Goal: Task Accomplishment & Management: Use online tool/utility

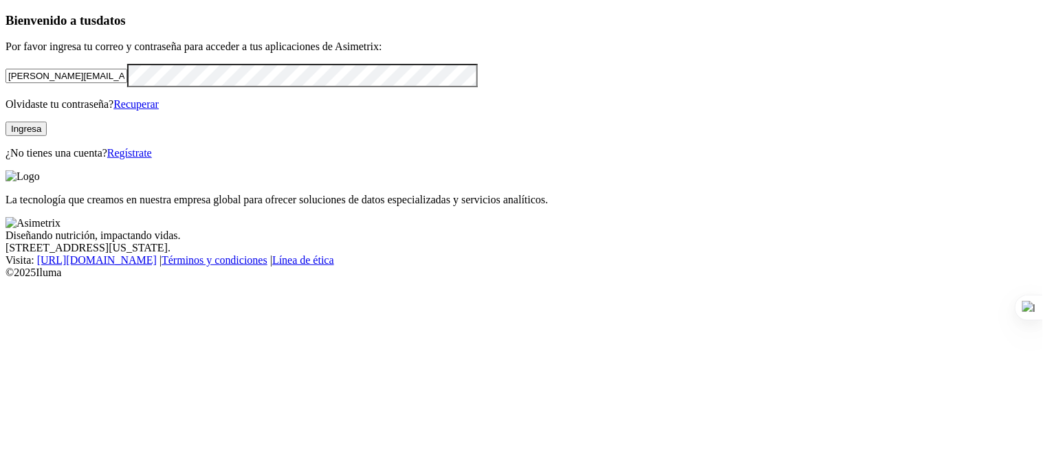
click at [47, 136] on button "Ingresa" at bounding box center [25, 129] width 41 height 14
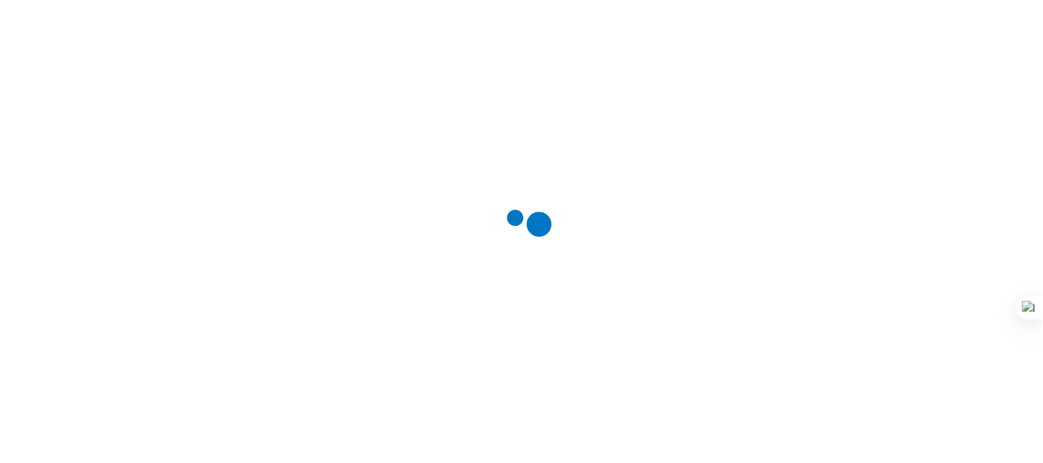
click at [229, 197] on div at bounding box center [526, 231] width 1043 height 463
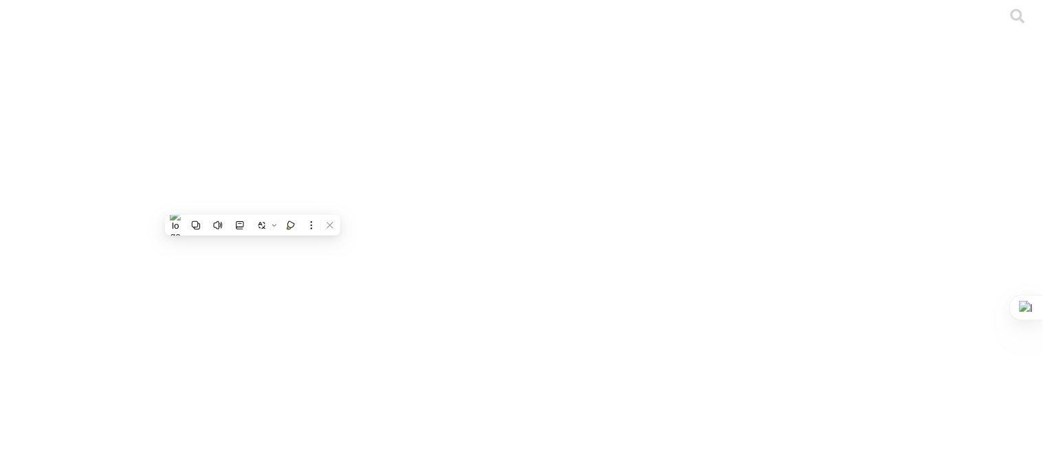
drag, startPoint x: 443, startPoint y: 210, endPoint x: 0, endPoint y: 190, distance: 443.8
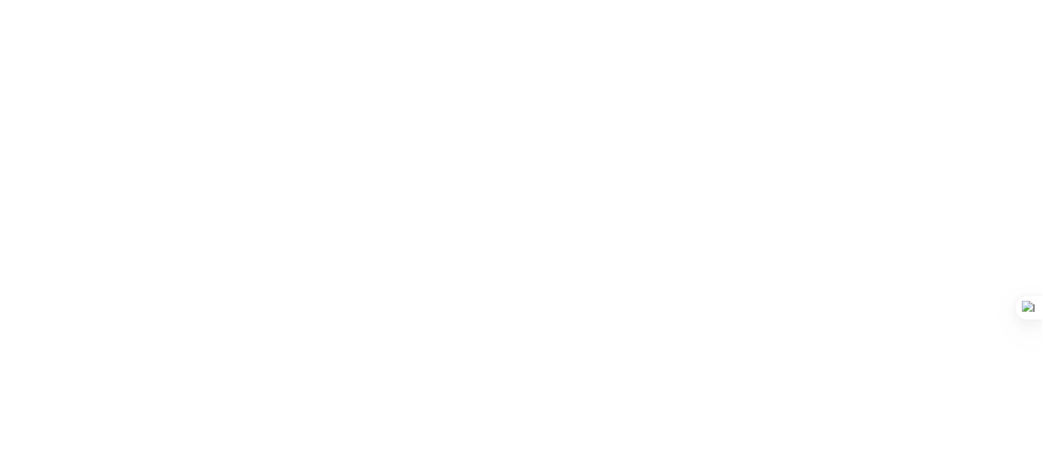
type input "C"
drag, startPoint x: 375, startPoint y: 217, endPoint x: 8, endPoint y: 198, distance: 367.5
drag, startPoint x: 430, startPoint y: 216, endPoint x: 248, endPoint y: 223, distance: 181.6
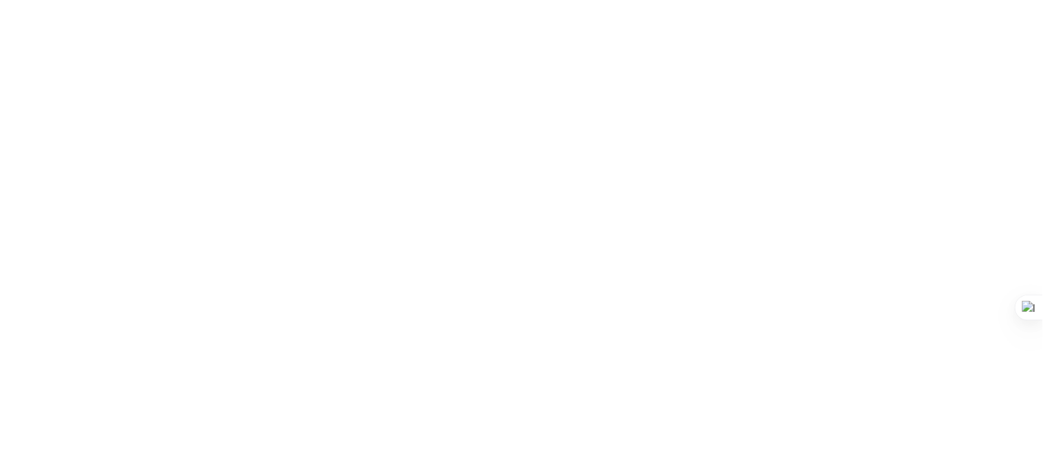
drag, startPoint x: 449, startPoint y: 216, endPoint x: 255, endPoint y: 220, distance: 193.9
drag, startPoint x: 397, startPoint y: 264, endPoint x: 51, endPoint y: 265, distance: 345.7
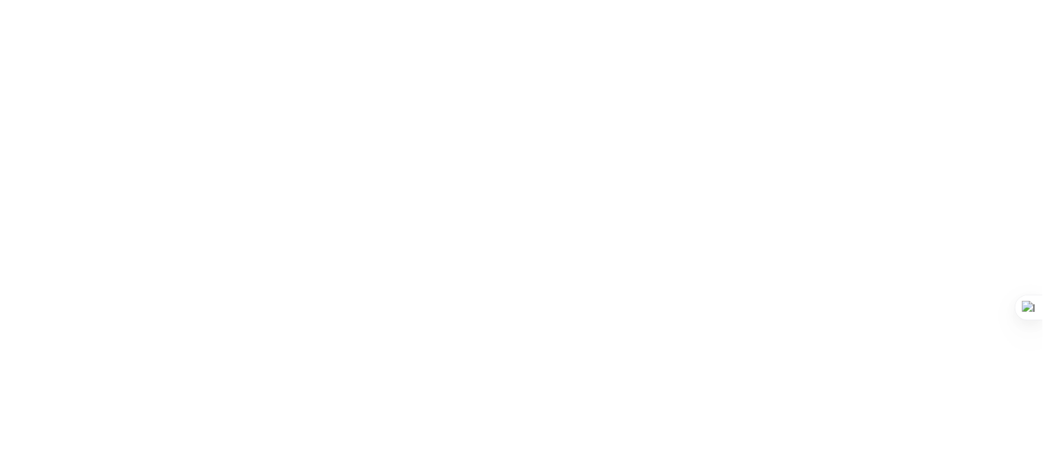
paste input "S4 GRAL - SANTA LUCIA - TATIANA MANRIQUE.xlsx"
type input "S4 GRAL - SANTA LUCIA - TATIANA MANRIQUE.xlsx"
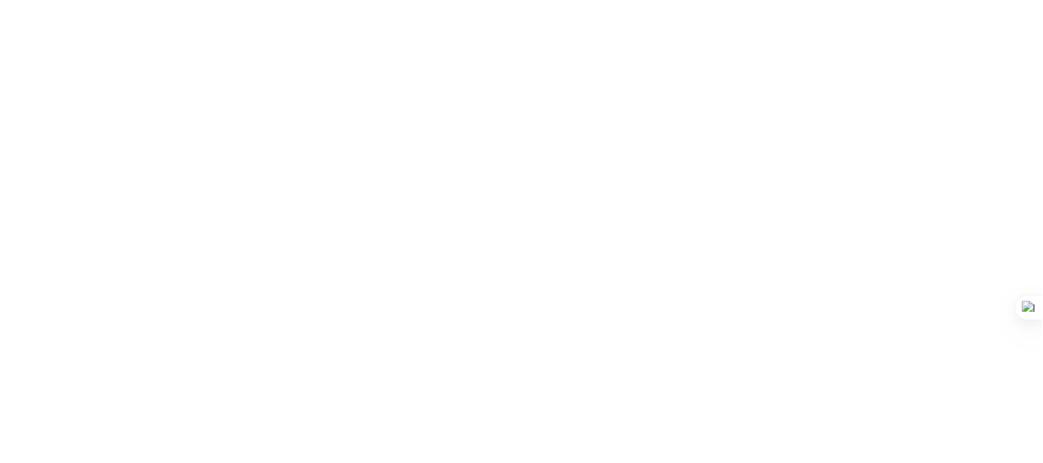
scroll to position [0, 0]
drag, startPoint x: 465, startPoint y: 210, endPoint x: 206, endPoint y: 199, distance: 259.3
drag, startPoint x: 447, startPoint y: 309, endPoint x: 63, endPoint y: 303, distance: 384.3
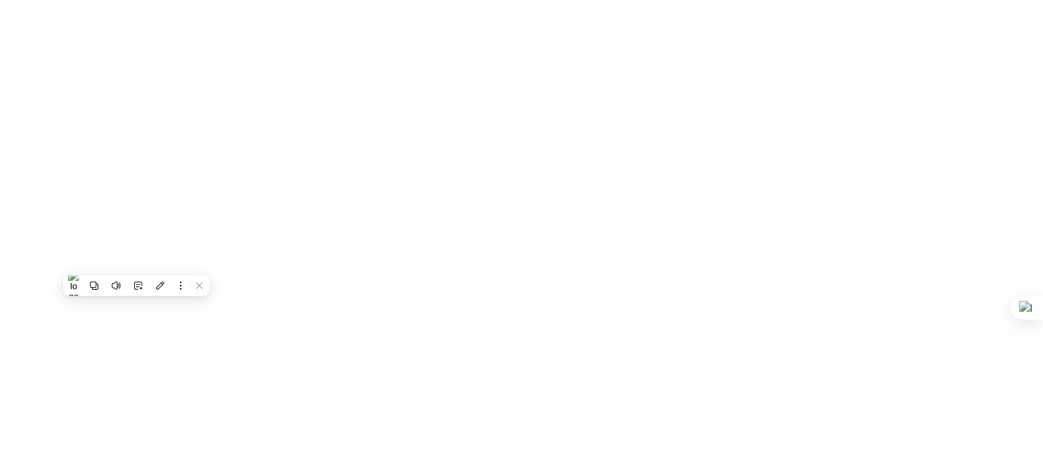
paste input "STOCK GRAL - SANTA LUCIA - TATIANA MANRIQUE.xlsx"
type input "STOCK GRAL - SANTA LUCIA - TATIANA MANRIQUE.xlsx"
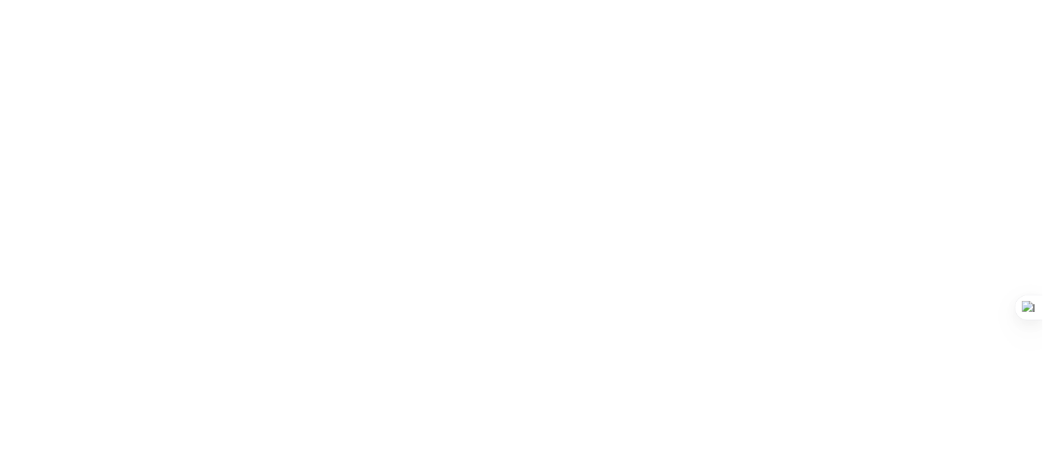
type input "PRIMERIZAS"
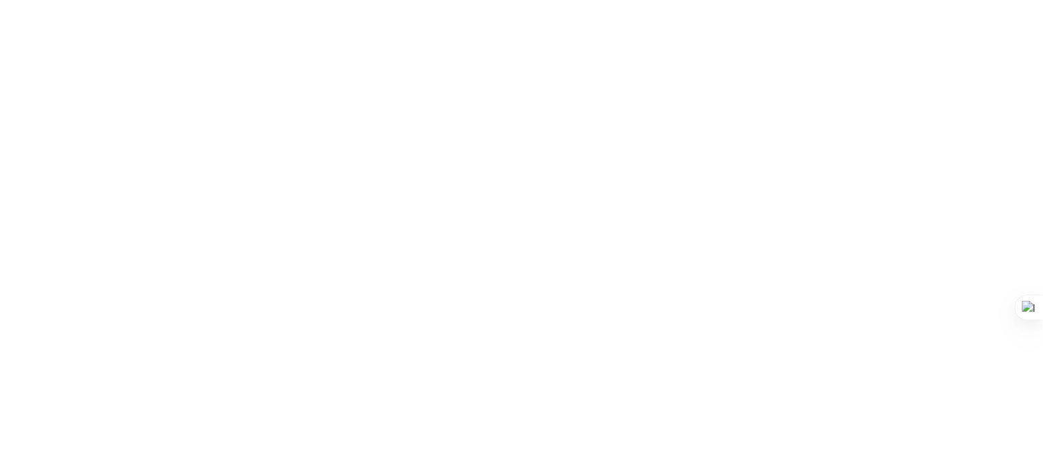
type input "S4 GRAL - SANTA LUCIA - TATIANA MANRIQUE.xlsx"
type input "STOCK GRAL - SANTA LUCIA - TATIANA MANRIQUE.xlsx"
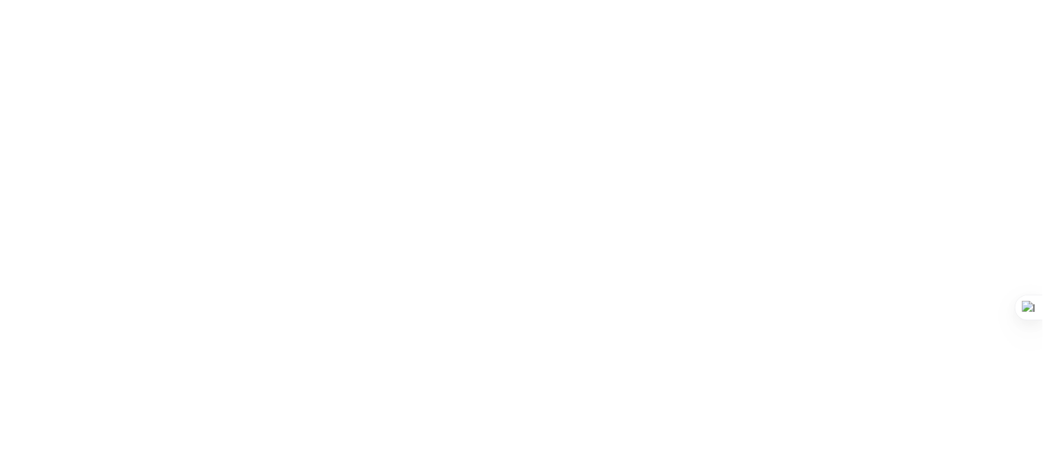
type input "STOCK GRAL - SANTA LUCIA - TATIANA MANRIQUE.xlsx"
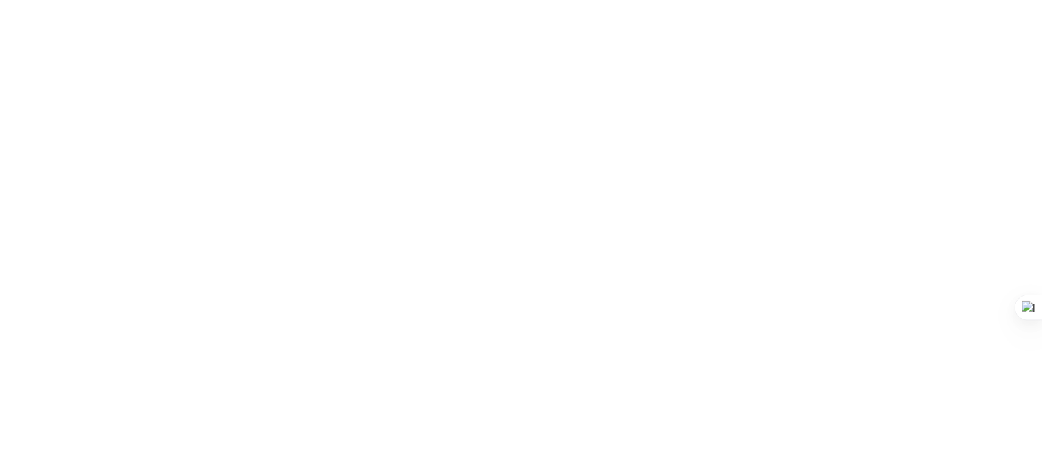
drag, startPoint x: 567, startPoint y: 220, endPoint x: 27, endPoint y: 234, distance: 539.7
paste input "PRIMERIZAS -AGROPECUARIA LOLA - SANTA LUCIA - TATIANA MANRIQUE.xlsx"
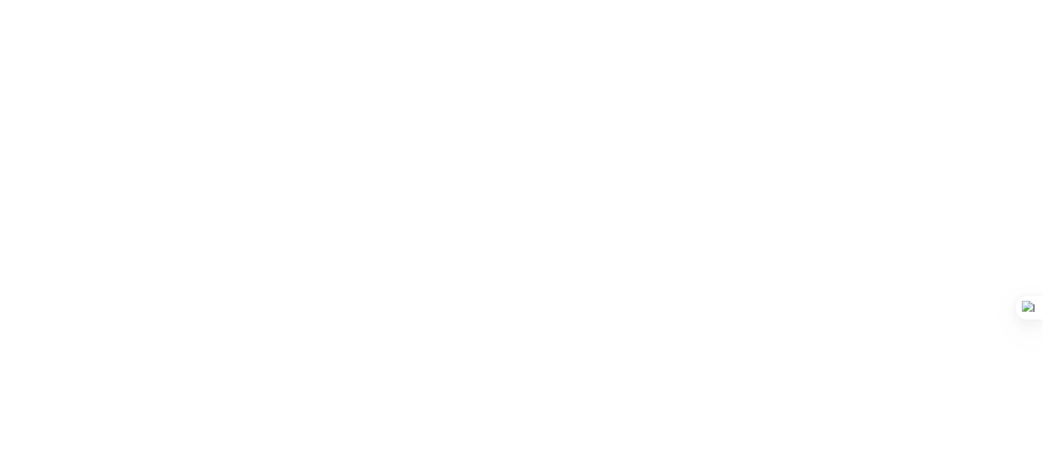
type input "PRIMERIZAS -AGROPECUARIA LOLA - SANTA LUCIA - TATIANA MANRIQUE.xlsx"
drag, startPoint x: 562, startPoint y: 266, endPoint x: 53, endPoint y: 299, distance: 510.4
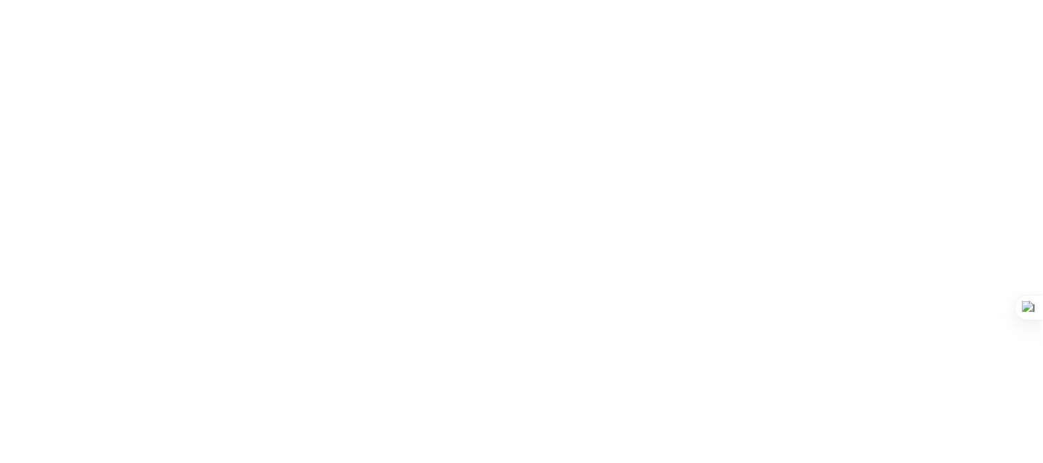
paste input "S4 GRAL - AGROPECUARIA LOLA - SANTA LUCIA - TATIANA MANRIQUE.xlsx"
type input "S4 GRAL - AGROPECUARIA LOLA - SANTA LUCIA - TATIANA MANRIQUE.xlsx"
drag, startPoint x: 570, startPoint y: 310, endPoint x: 29, endPoint y: 348, distance: 543.0
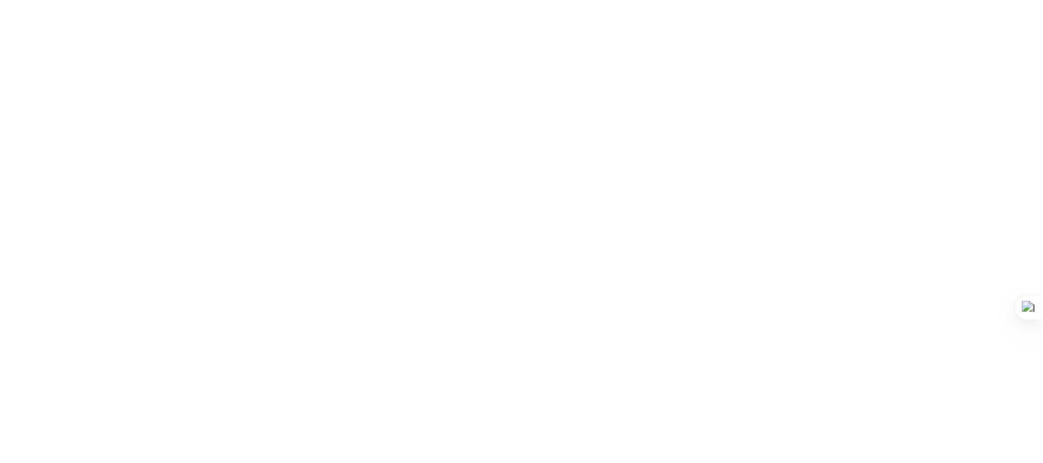
paste input "STOCK GRAL - AGROPECUARIA LOLA - SANTA LUCIA - TATIANA MANRIQUE.xlsx"
type input "STOCK GRAL - AGROPECUARIA LOLA - SANTA LUCIA - TATIANA MANRIQUE.xlsx"
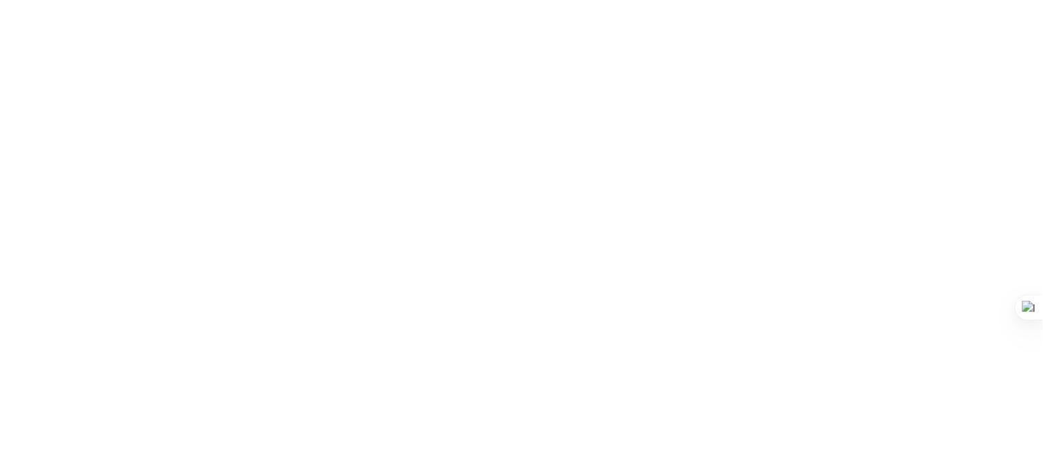
scroll to position [0, 0]
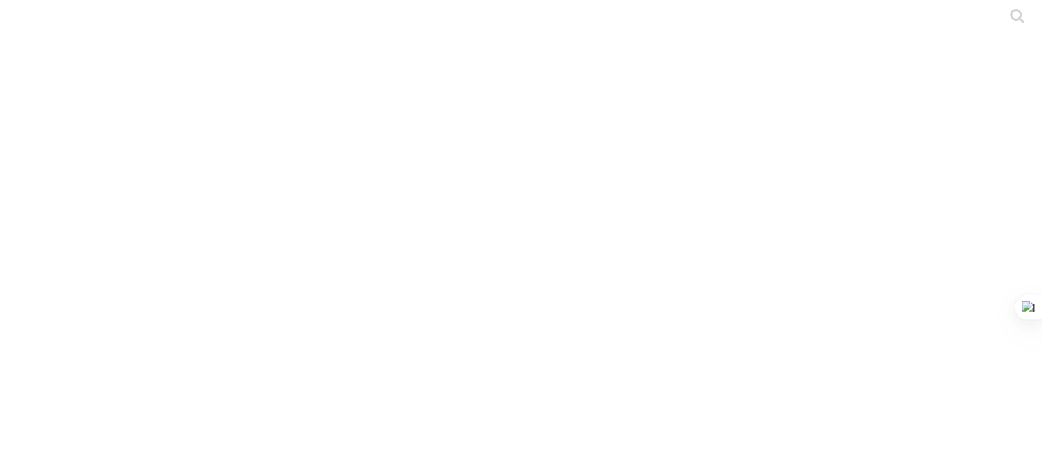
drag, startPoint x: 533, startPoint y: 219, endPoint x: 0, endPoint y: 161, distance: 536.5
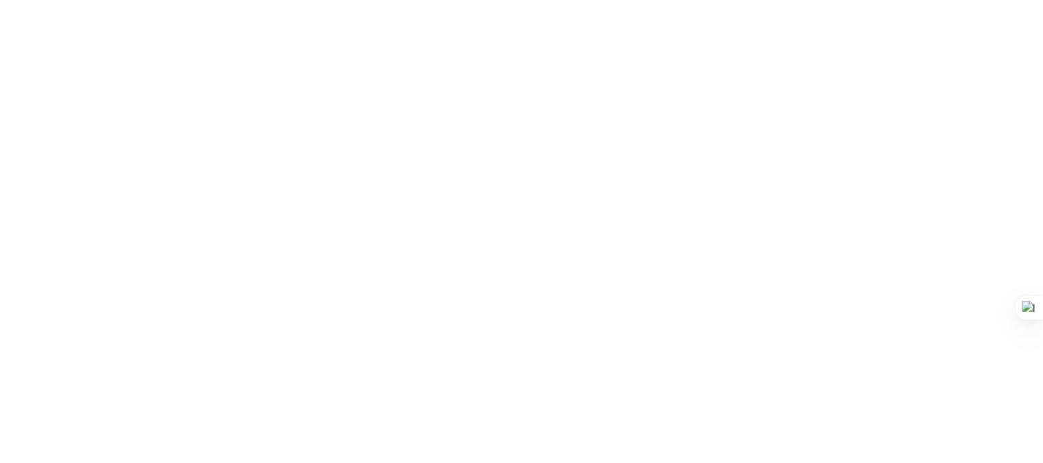
paste input "SITIO 2 - AGROPECUARIA LOLA - SANTA LUCIA - TATIANA MANRIQUE.xlsx"
type input "SITIO 2 - AGROPECUARIA LOLA - SANTA LUCIA - TATIANA MANRIQUE.xlsx"
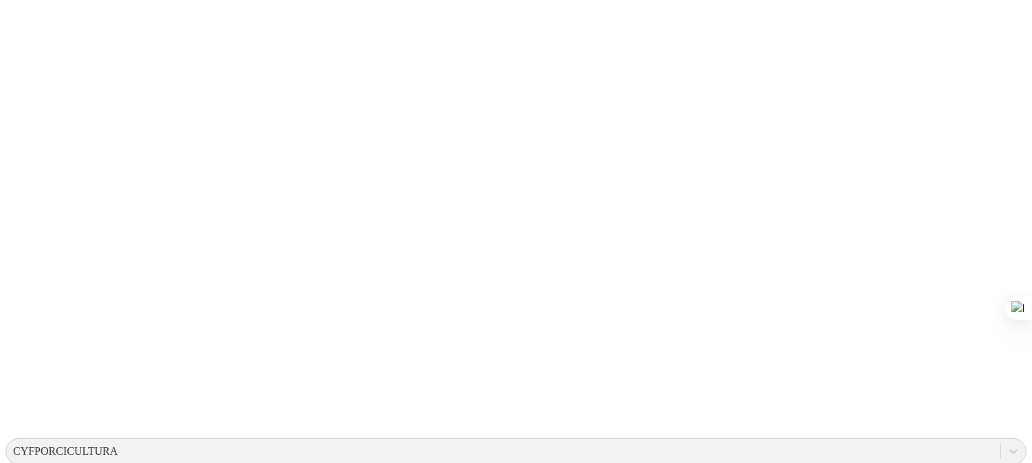
scroll to position [121, 0]
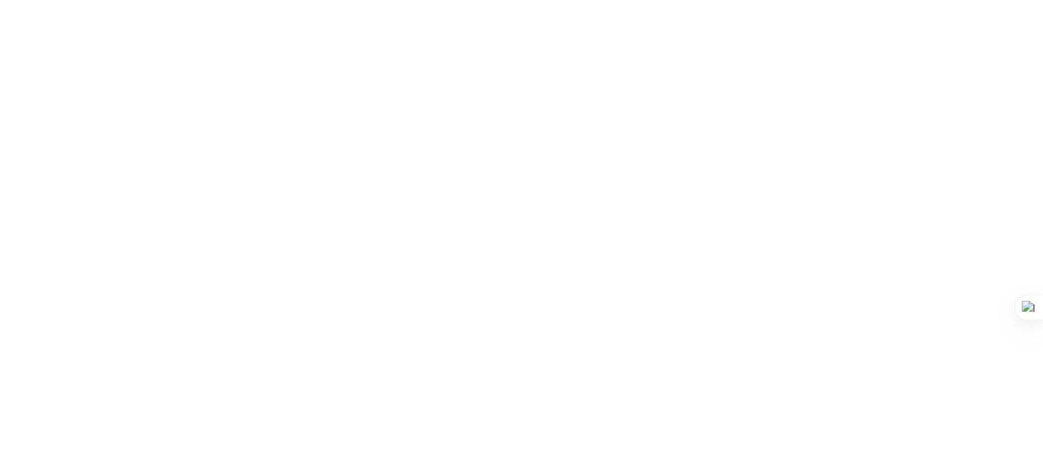
drag, startPoint x: 465, startPoint y: 215, endPoint x: 1, endPoint y: 253, distance: 466.2
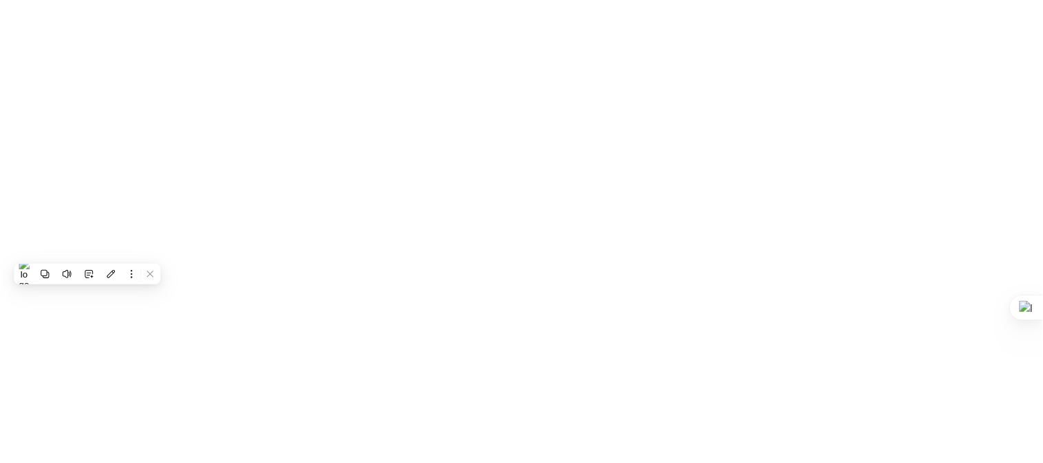
paste input "S4 GRAL - DISTRICERDOS JYR - TATIANA MANRIQUE.xlsx"
type input "S4 GRAL - DISTRICERDOS JYR - TATIANA MANRIQUE.xlsx"
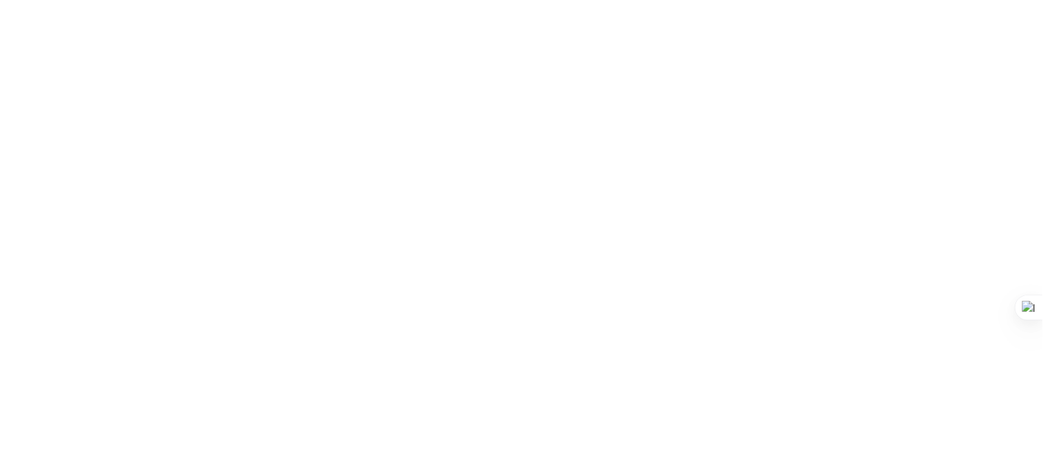
drag, startPoint x: 478, startPoint y: 258, endPoint x: 17, endPoint y: 225, distance: 462.4
paste input "STOCK GENERAL- DISTRICERDOS JYR- TATIANA MANRIQUE.xlsx"
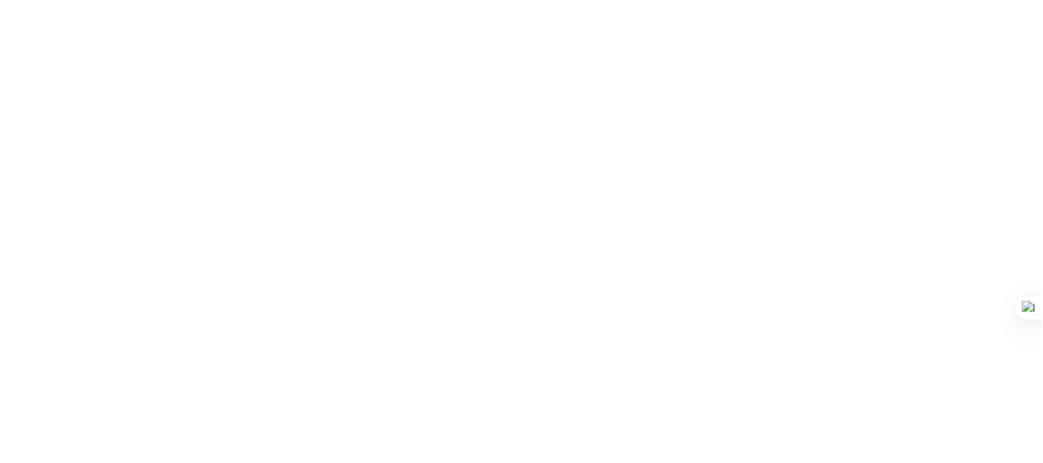
type input "STOCK GENERAL- DISTRICERDOS JYR- TATIANA MANRIQUE.xlsx"
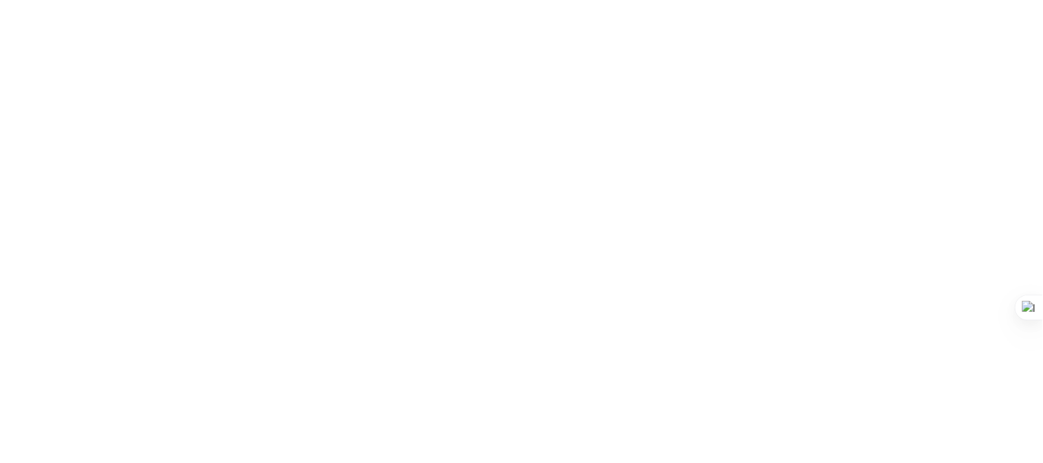
drag, startPoint x: 490, startPoint y: 213, endPoint x: 0, endPoint y: 125, distance: 497.9
paste input "PRIMERIZAS - DISTRICERDOS JYR - TATIANA MANRIQUE.xlsx"
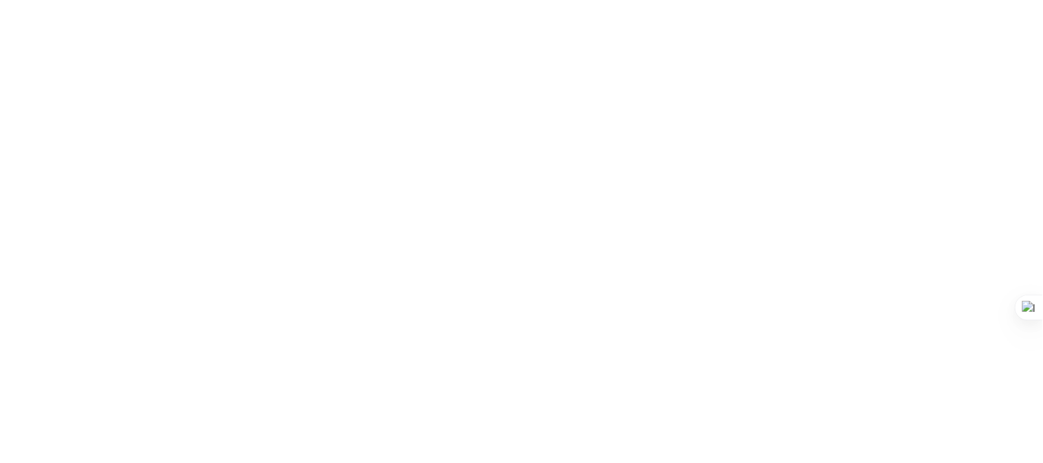
type input "PRIMERIZAS - DISTRICERDOS JYR - TATIANA MANRIQUE.xlsx"
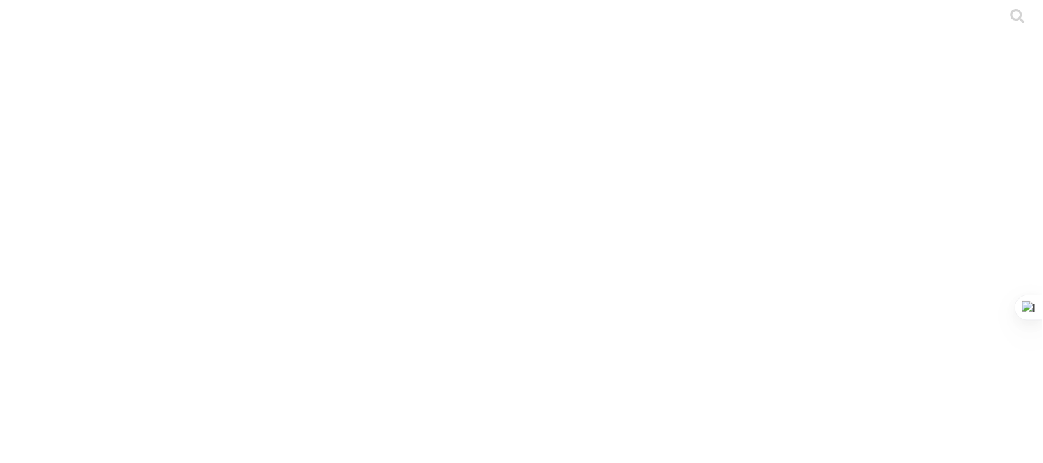
drag, startPoint x: 441, startPoint y: 222, endPoint x: 12, endPoint y: 174, distance: 432.3
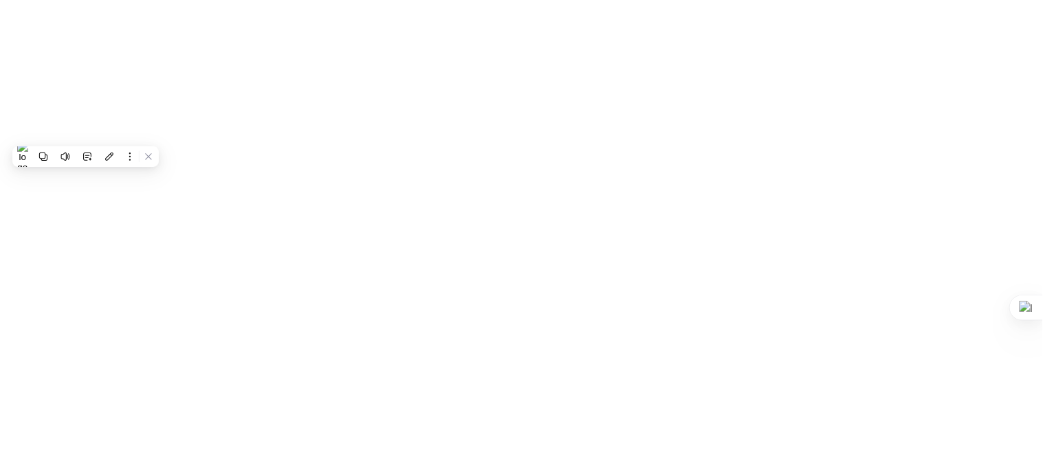
paste input "SITIO 2 - DISTRICERDOS JYR- TATIANA MANRIQUE.xlsx"
type input "SITIO 2 - DISTRICERDOS JYR- TATIANA MANRIQUE.xlsx"
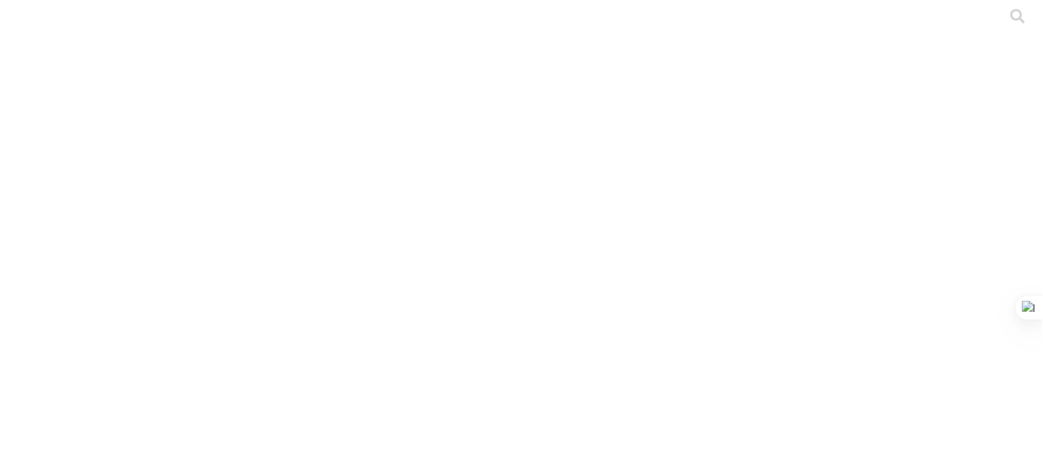
drag, startPoint x: 418, startPoint y: 210, endPoint x: 0, endPoint y: 195, distance: 418.1
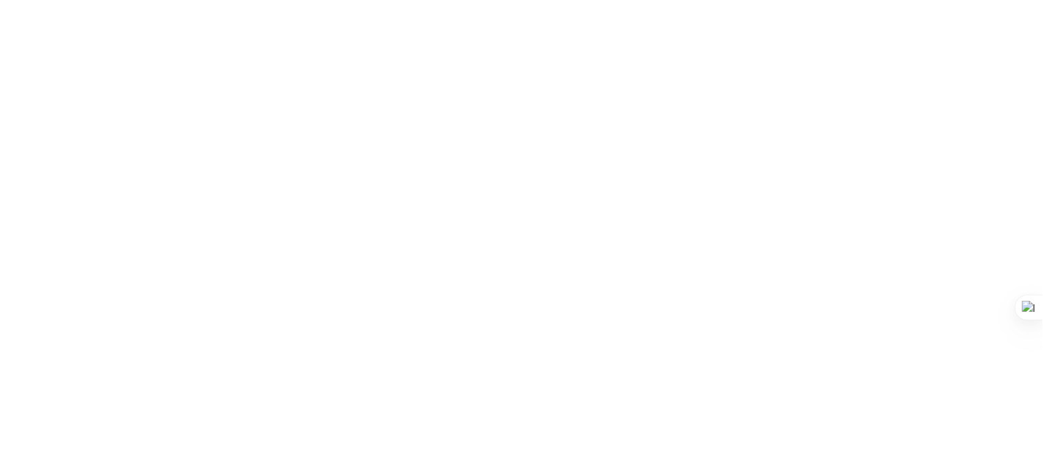
paste input "SITIO 3 - DISTRICERDOS JYR - TATIANA MANRIQUE.xlsx"
type input "SITIO 3 - DISTRICERDOS JYR - TATIANA MANRIQUE.xlsx"
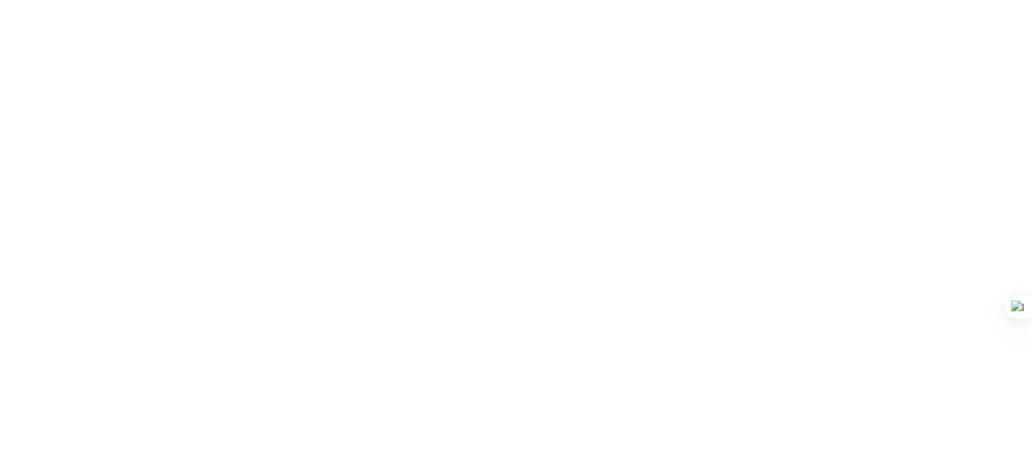
scroll to position [0, 0]
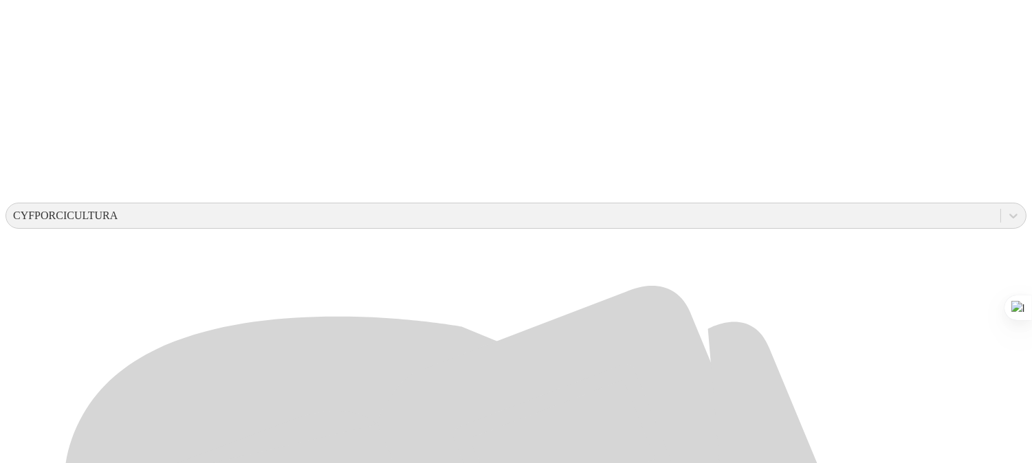
scroll to position [359, 0]
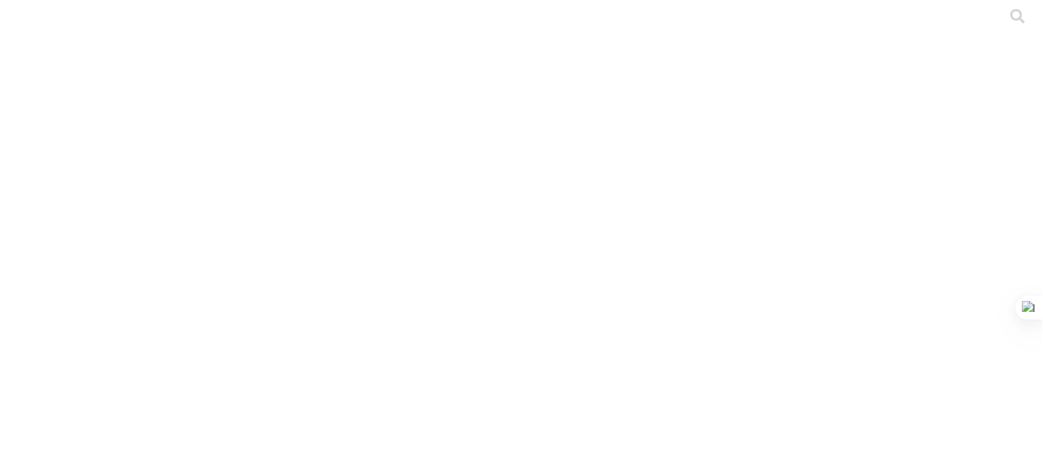
drag, startPoint x: 550, startPoint y: 217, endPoint x: 22, endPoint y: 170, distance: 530.0
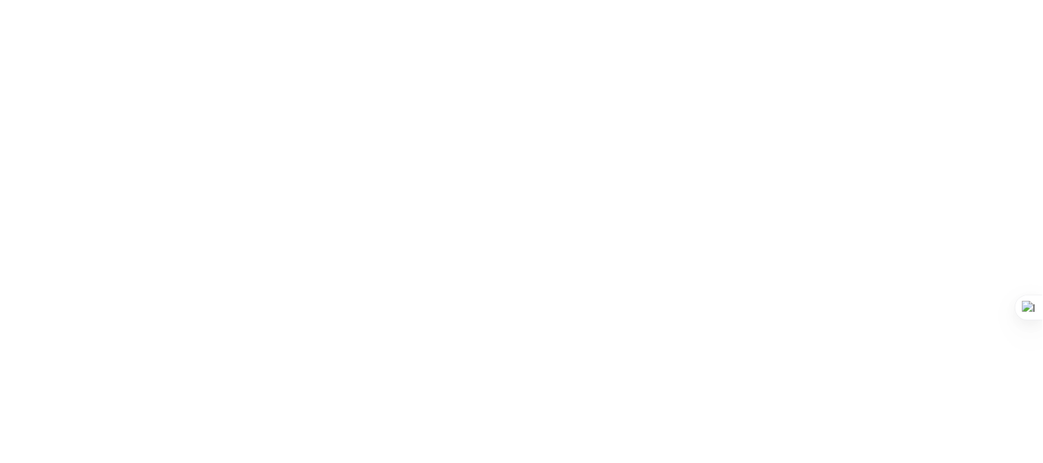
paste input "PRIMERIZAS - PORKY EXTRA - DON FLORITO - TATIANA MANRIQUE.xlsx"
type input "PRIMERIZAS - PORKY EXTRA - DON FLORITO - TATIANA MANRIQUE.xlsx"
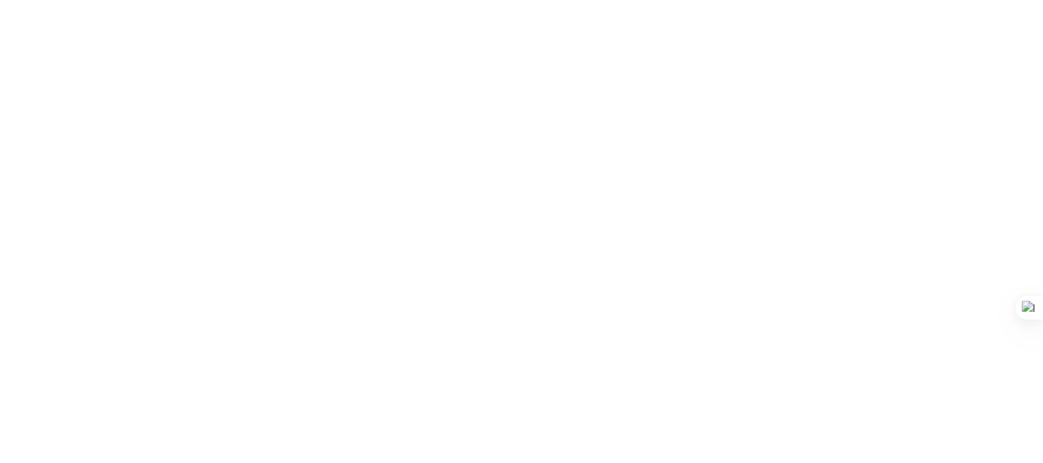
scroll to position [0, 0]
drag, startPoint x: 531, startPoint y: 261, endPoint x: 0, endPoint y: 294, distance: 531.6
paste input "S4 GRAL - PORKY EXTRA - DON FLORITO - TATIANA MANRIQUE.xlsx"
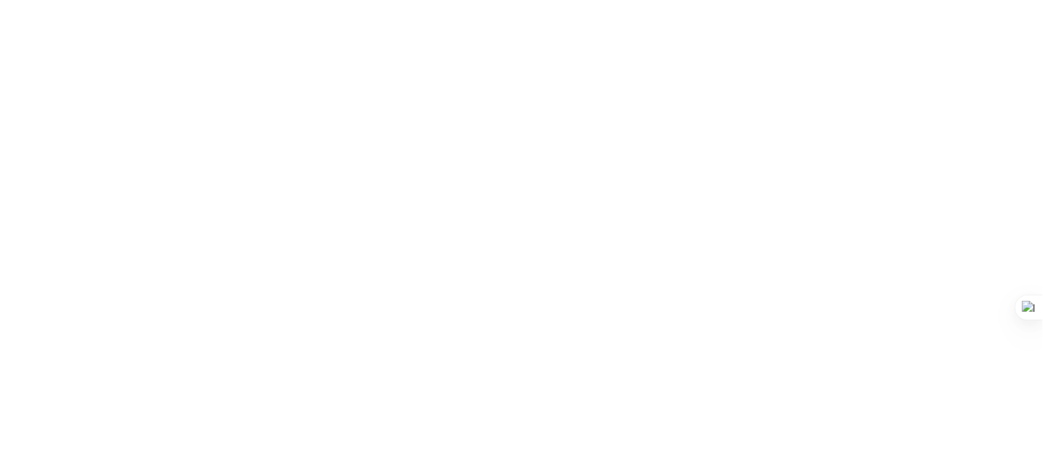
scroll to position [0, 135]
type input "S4 GRAL - PORKY EXTRA - DON FLORITO - TATIANA MANRIQUE.xlsx"
drag, startPoint x: 537, startPoint y: 303, endPoint x: 14, endPoint y: 294, distance: 523.1
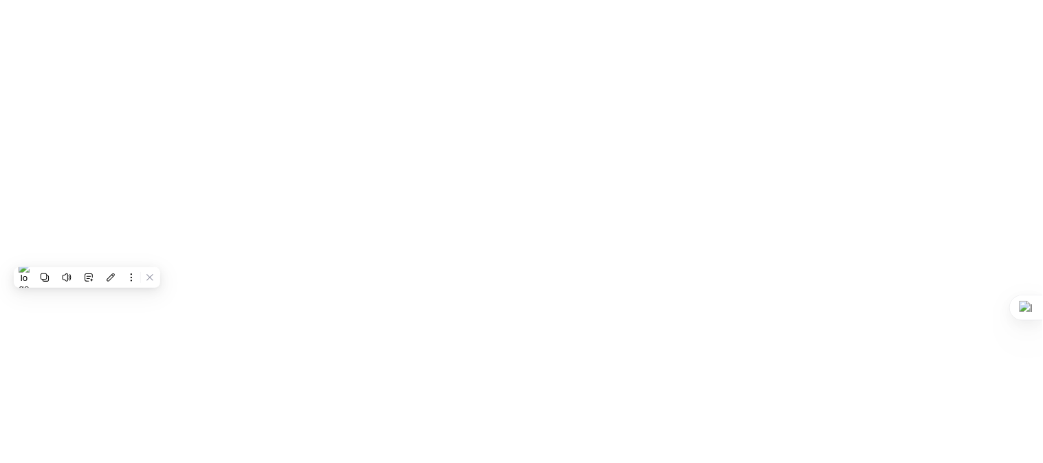
paste input "STOCK GRAL - PORKY EXTRA - DON FLORITO - TATIANA MANRIQUE.xlsx"
type input "STOCK GRAL - PORKY EXTRA - DON FLORITO - TATIANA MANRIQUE.xlsx"
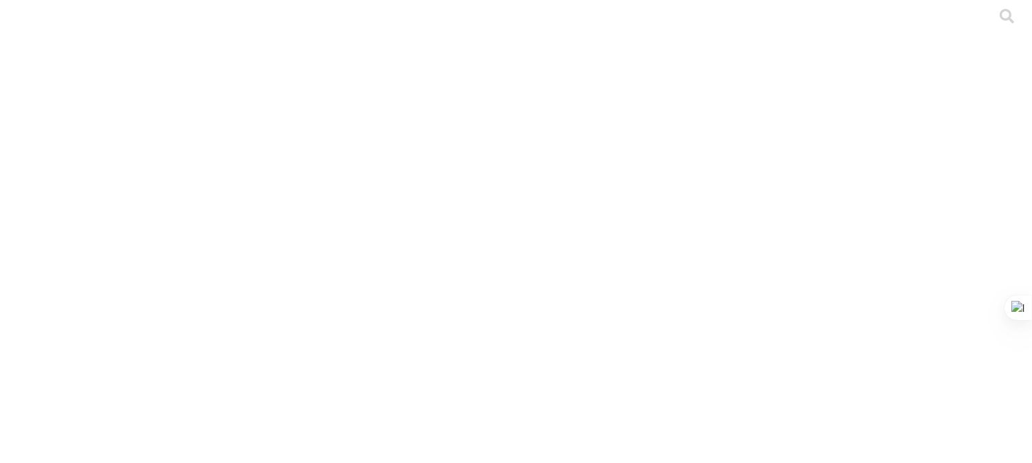
drag, startPoint x: 491, startPoint y: 208, endPoint x: 0, endPoint y: 201, distance: 491.5
paste input "SITIO 2 - PORKY EXTRA - DON FLORITO - TATIANA MANRIQUE.xlsx"
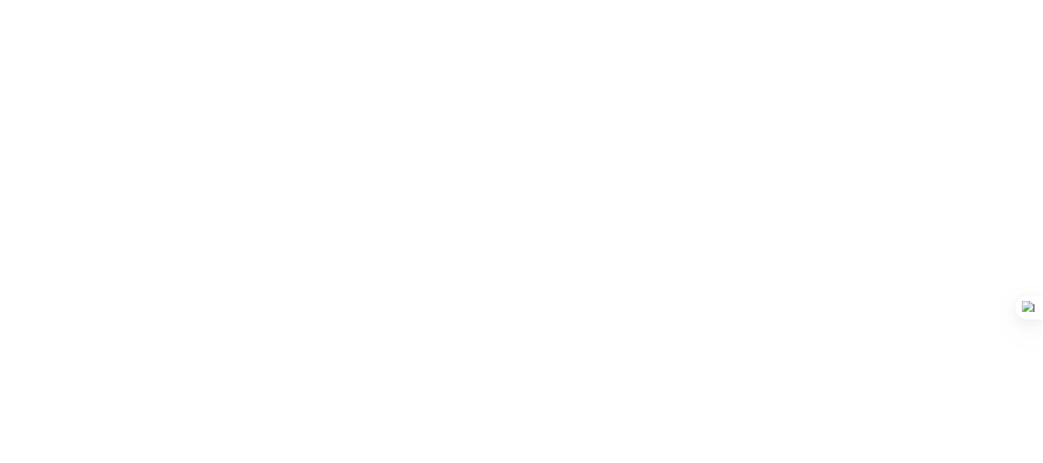
scroll to position [0, 126]
type input "SITIO 2 - PORKY EXTRA - DON FLORITO - TATIANA MANRIQUE.xlsx"
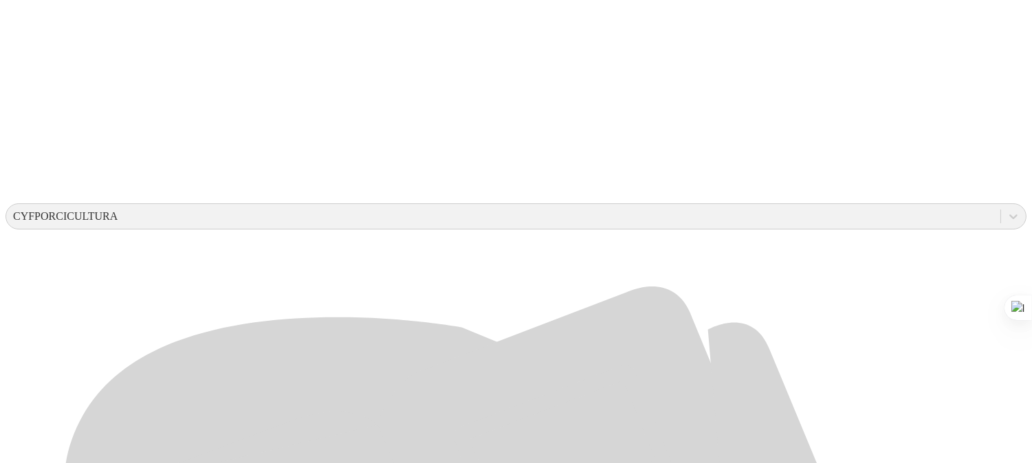
scroll to position [370, 0]
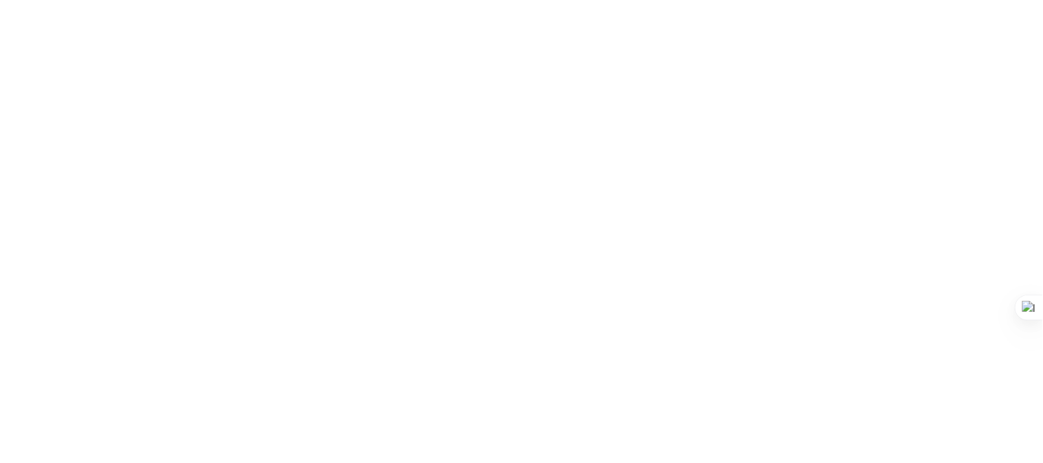
drag, startPoint x: 511, startPoint y: 225, endPoint x: 0, endPoint y: 140, distance: 517.6
paste input "SITIO 3 - PORKY EXTRA - DON FLORITO - TATIANA MANRIQUE.xlsx"
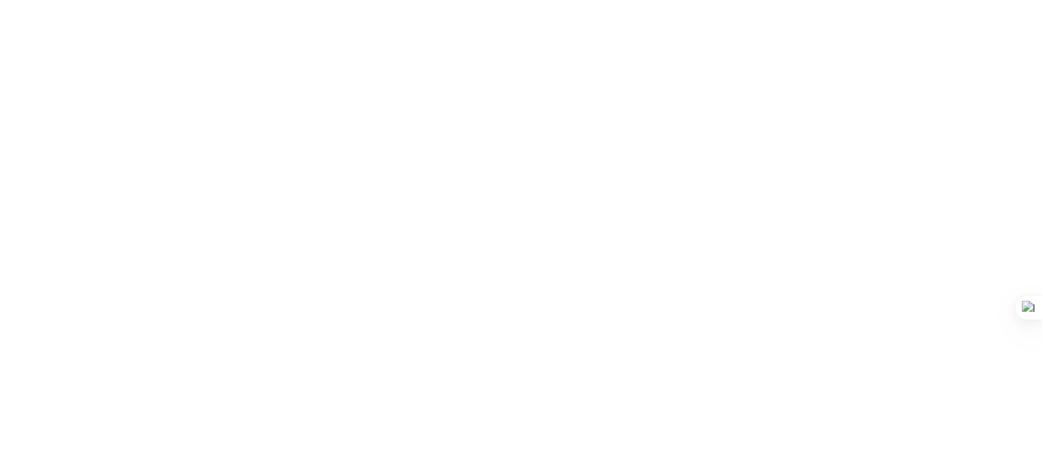
type input "SITIO 3 - PORKY EXTRA - DON FLORITO - TATIANA MANRIQUE.xlsx"
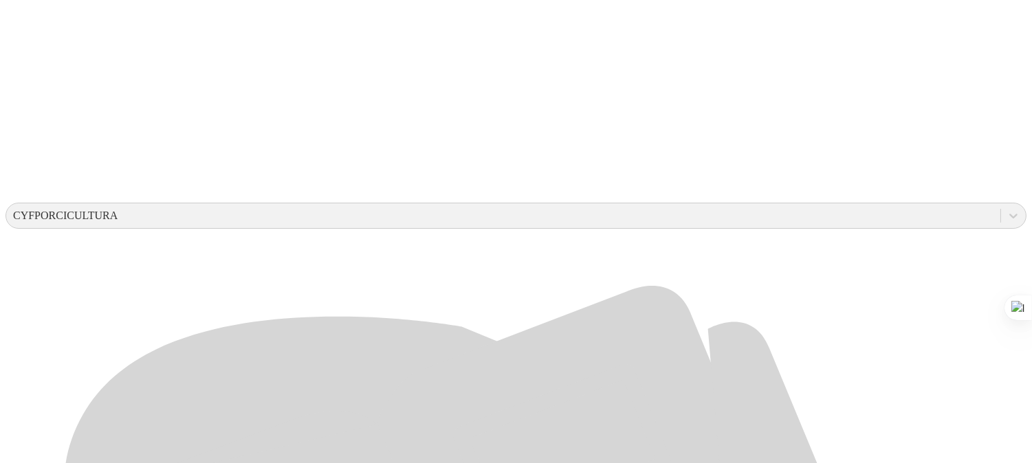
scroll to position [370, 0]
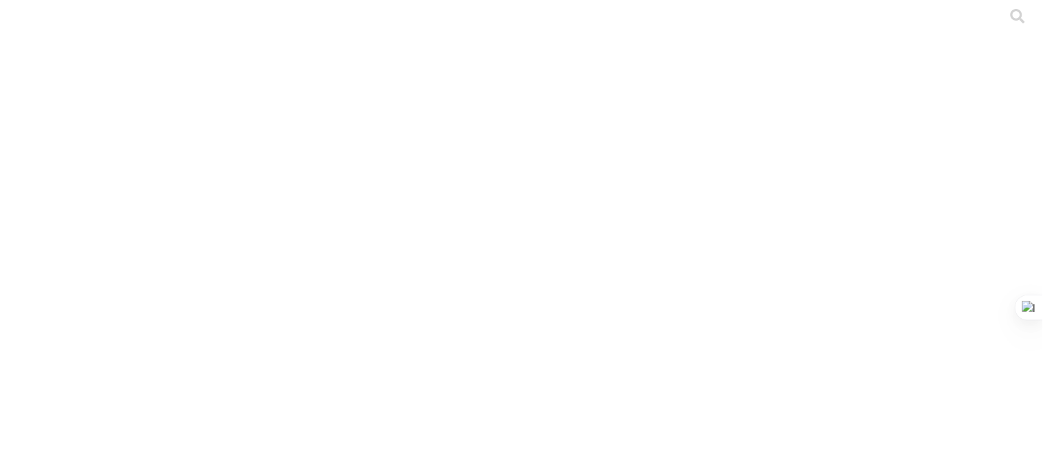
drag, startPoint x: 564, startPoint y: 230, endPoint x: 3, endPoint y: 221, distance: 560.9
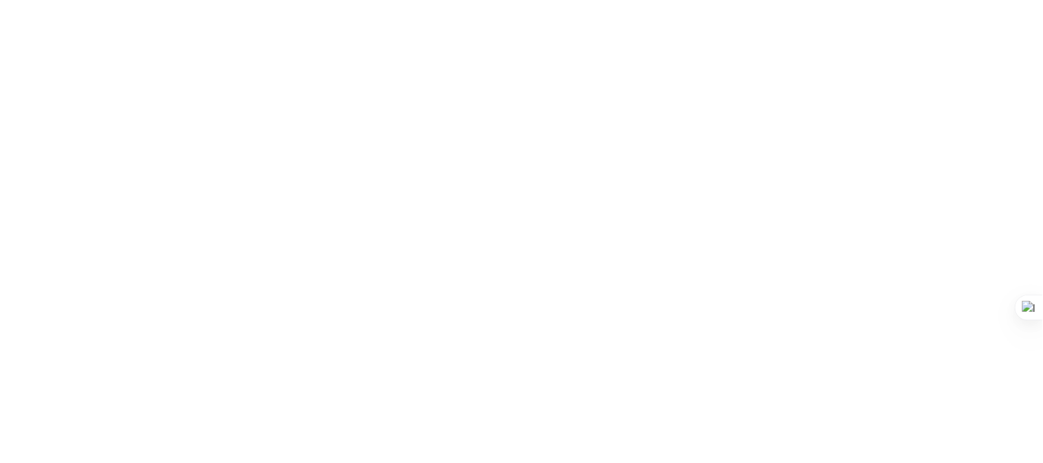
paste input "PRIMERIZAS - JEREMIAS QUEVEDO- BUENA VISTA - TATIANA MANRIQUE.xlsx"
type input "PRIMERIZAS - JEREMIAS QUEVEDO- BUENA VISTA - TATIANA MANRIQUE.xlsx"
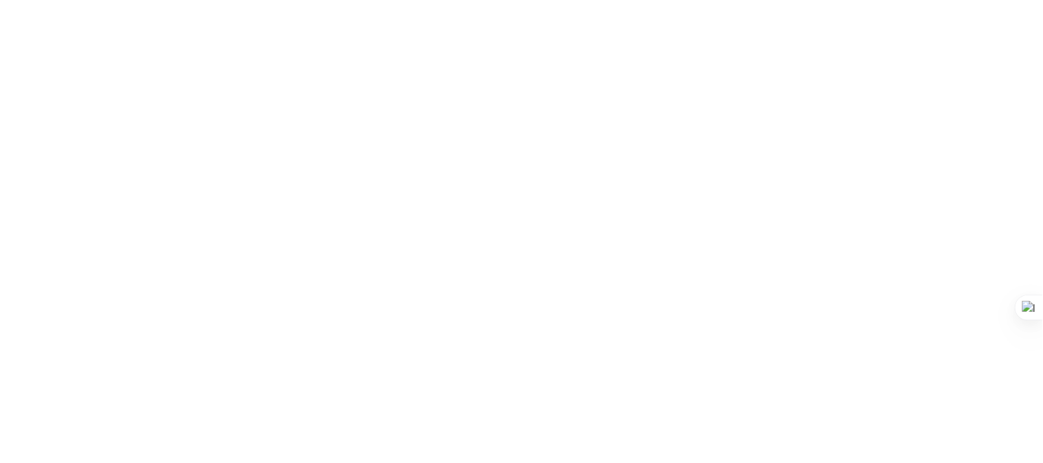
scroll to position [0, 0]
drag, startPoint x: 541, startPoint y: 256, endPoint x: 54, endPoint y: 227, distance: 488.2
paste input "S4 GRAL - JEREMIAS QUEVEDO - BUENA VISTA - TATIANA MANRIQUE.xlsx"
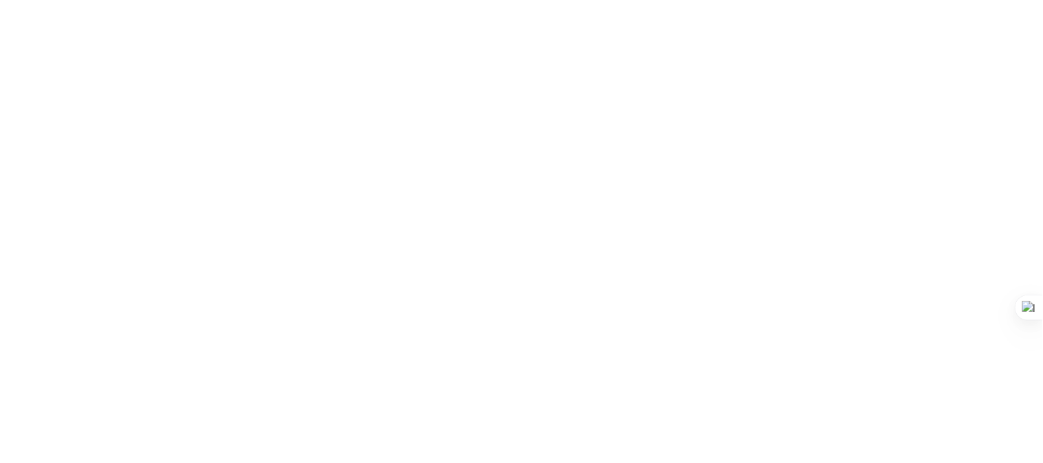
scroll to position [0, 175]
type input "S4 GRAL - JEREMIAS QUEVEDO - BUENA VISTA - TATIANA MANRIQUE.xlsx"
drag, startPoint x: 565, startPoint y: 311, endPoint x: 0, endPoint y: 264, distance: 566.9
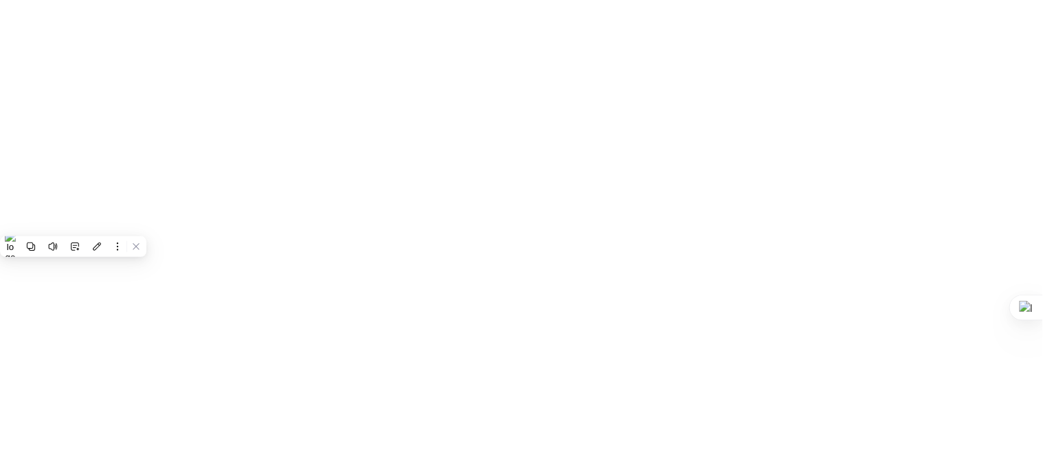
paste input "SOTCK GRAL - JEREMIAS QUEVEDO - BUENA VISTA - TATIANA MANRIQUE.xlsx"
type input "SOTCK GRAL - JEREMIAS QUEVEDO - BUENA VISTA - TATIANA MANRIQUE.xlsx"
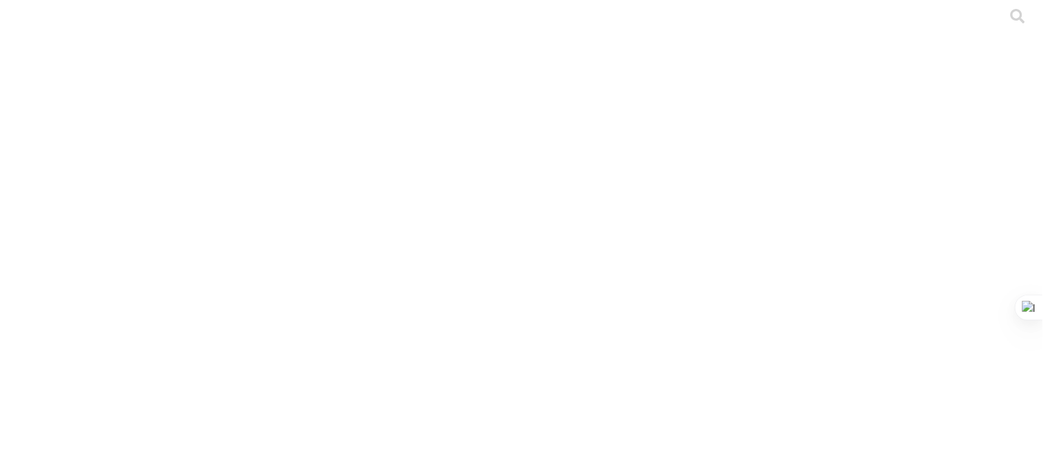
drag, startPoint x: 539, startPoint y: 215, endPoint x: 53, endPoint y: 169, distance: 488.1
paste input "SITIO 2 - JEREMIAS QUEVEDO - BUENA VISTA - TATIANA MANRIQUE.xlsx"
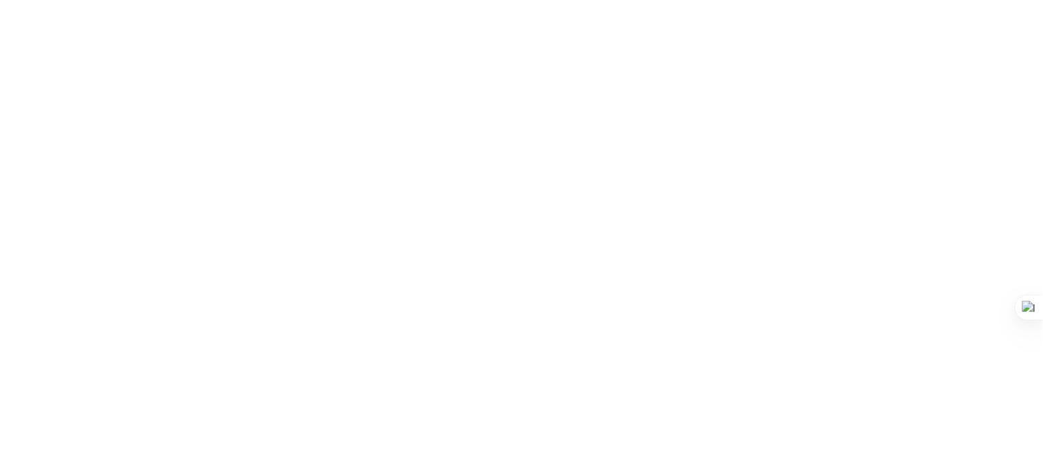
scroll to position [0, 166]
type input "SITIO 2 - JEREMIAS QUEVEDO - BUENA VISTA - TATIANA MANRIQUE.xlsx"
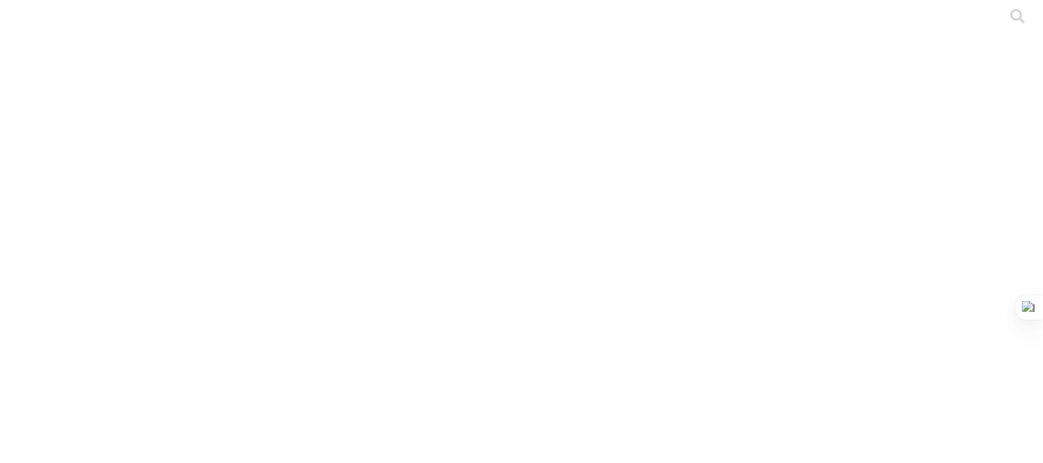
drag, startPoint x: 560, startPoint y: 225, endPoint x: 39, endPoint y: 166, distance: 524.3
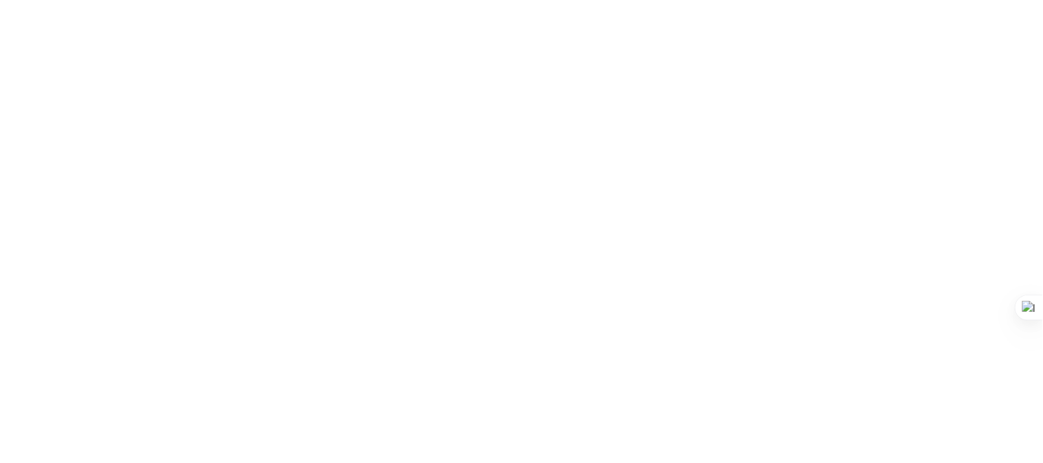
paste input "SITIO 3 - JEREMIAS QUEVEDO - BUENA VISTA - TATIANA MANRIQUE.xlsx"
type input "SITIO 3 - JEREMIAS QUEVEDO - BUENA VISTA - TATIANA MANRIQUE.xlsx"
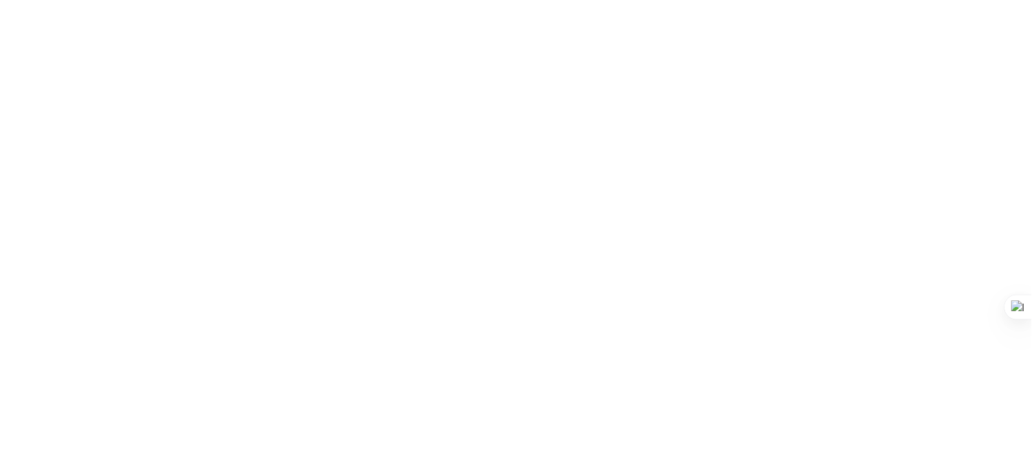
scroll to position [0, 0]
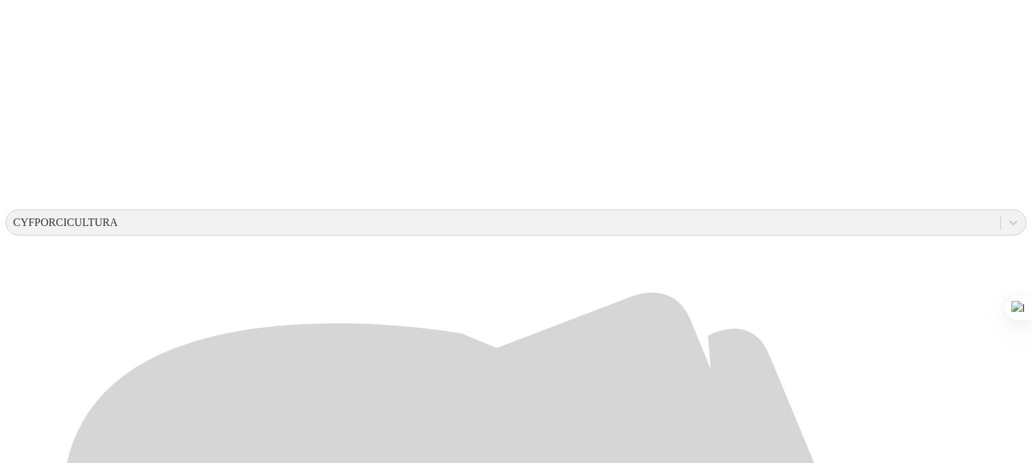
scroll to position [370, 0]
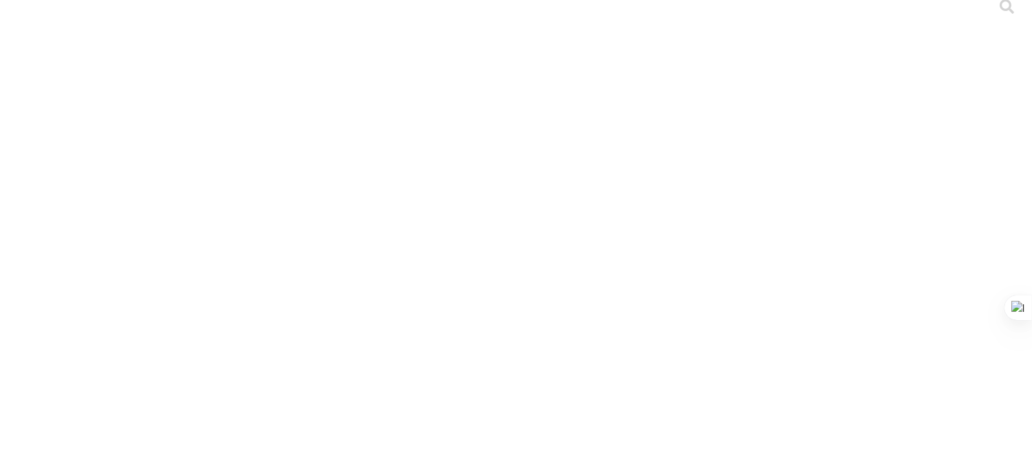
scroll to position [0, 0]
